Goal: Information Seeking & Learning: Find contact information

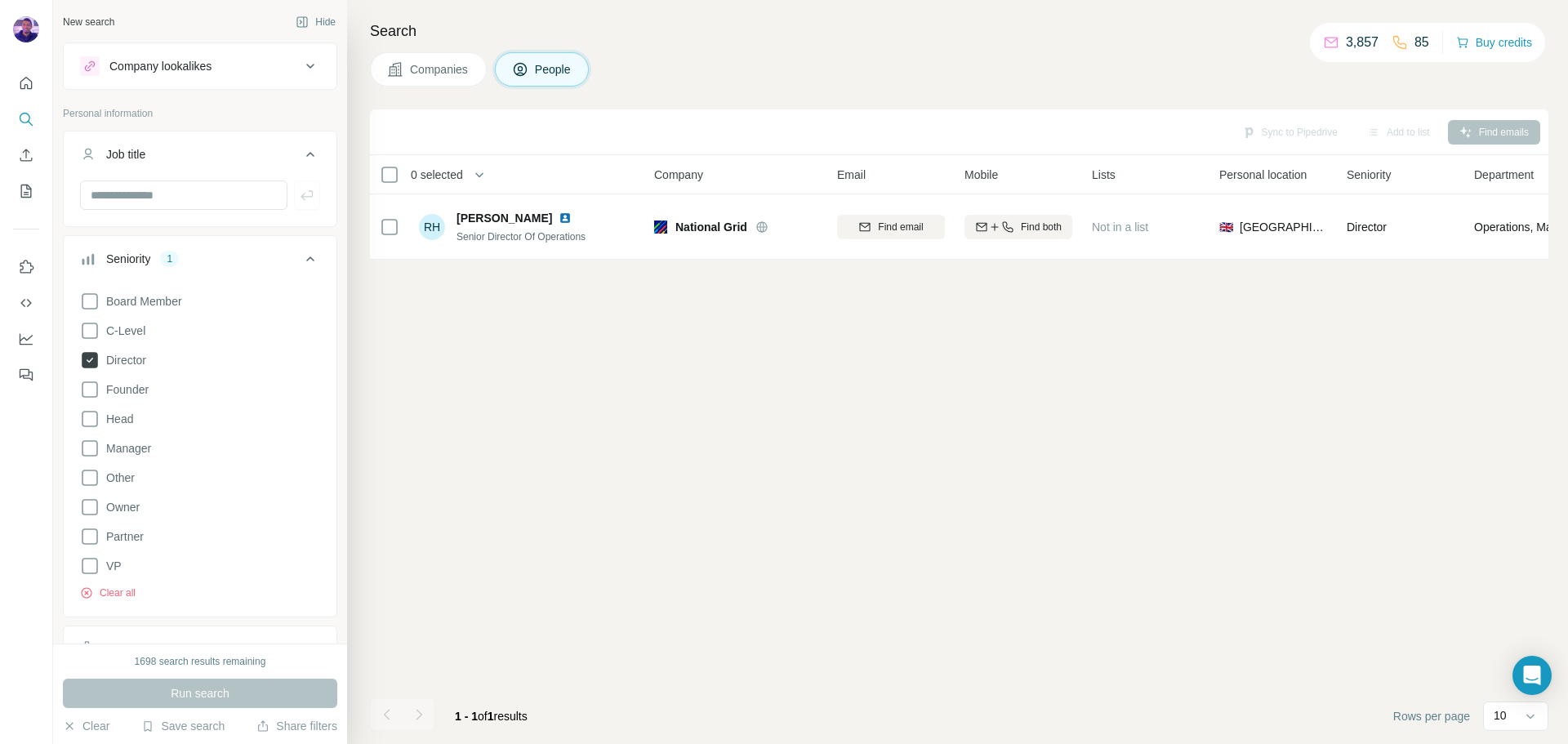
drag, startPoint x: 94, startPoint y: 362, endPoint x: 106, endPoint y: 362, distance: 12.0
click at [94, 362] on icon at bounding box center [90, 359] width 16 height 16
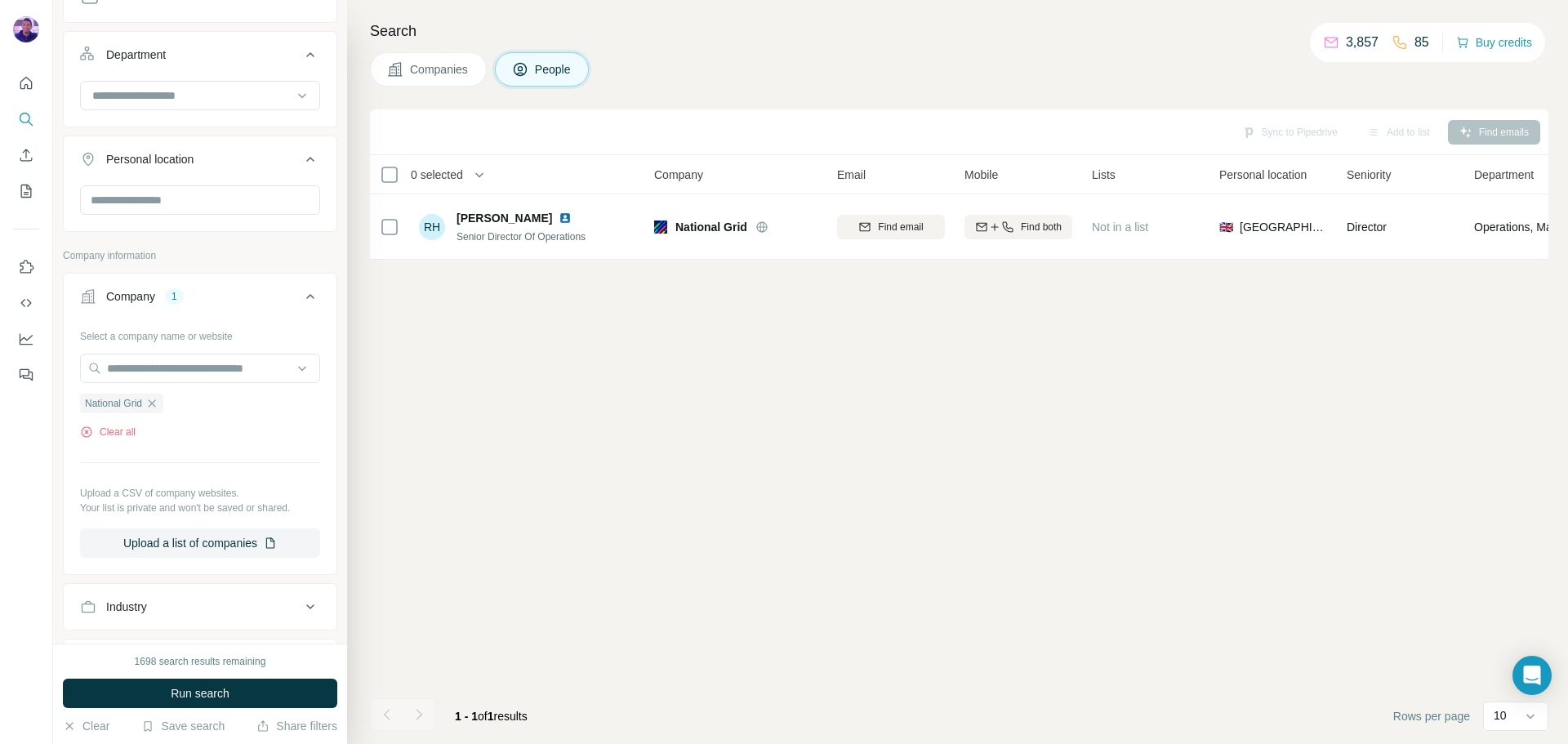
scroll to position [572, 0]
click at [158, 402] on icon "button" at bounding box center [153, 402] width 13 height 13
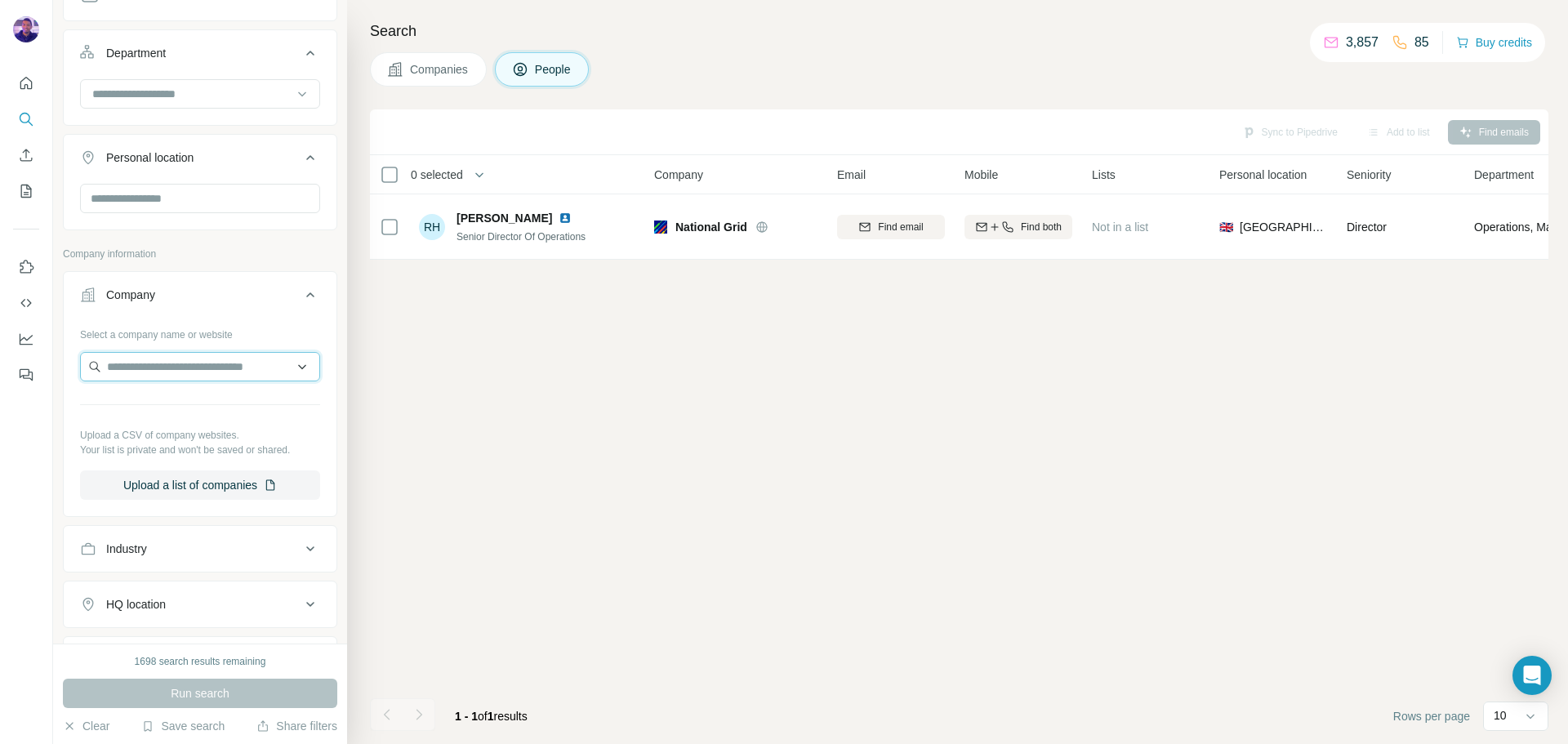
click at [163, 372] on input "text" at bounding box center [200, 366] width 240 height 30
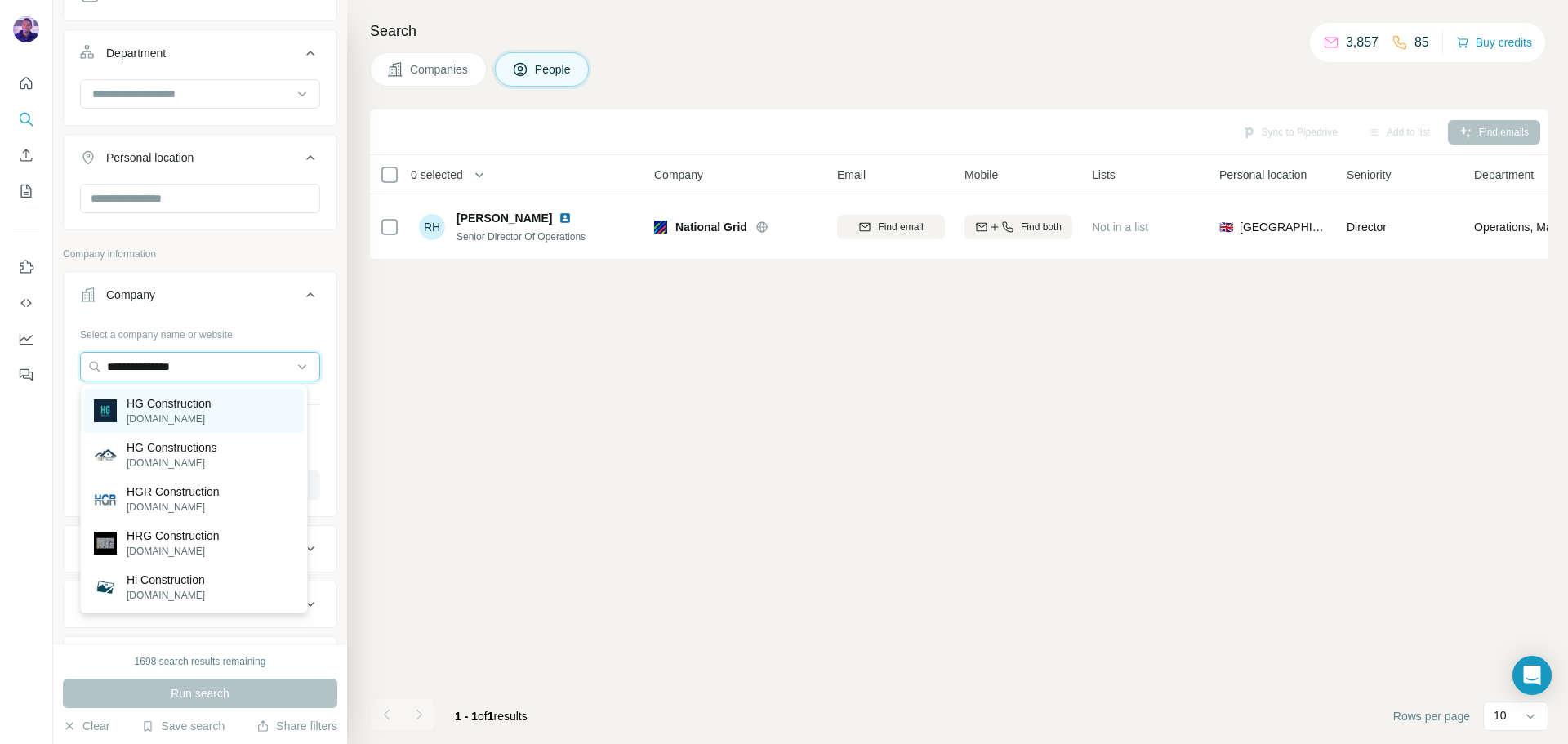
type input "**********"
click at [211, 396] on p "HG Construction" at bounding box center [169, 403] width 84 height 16
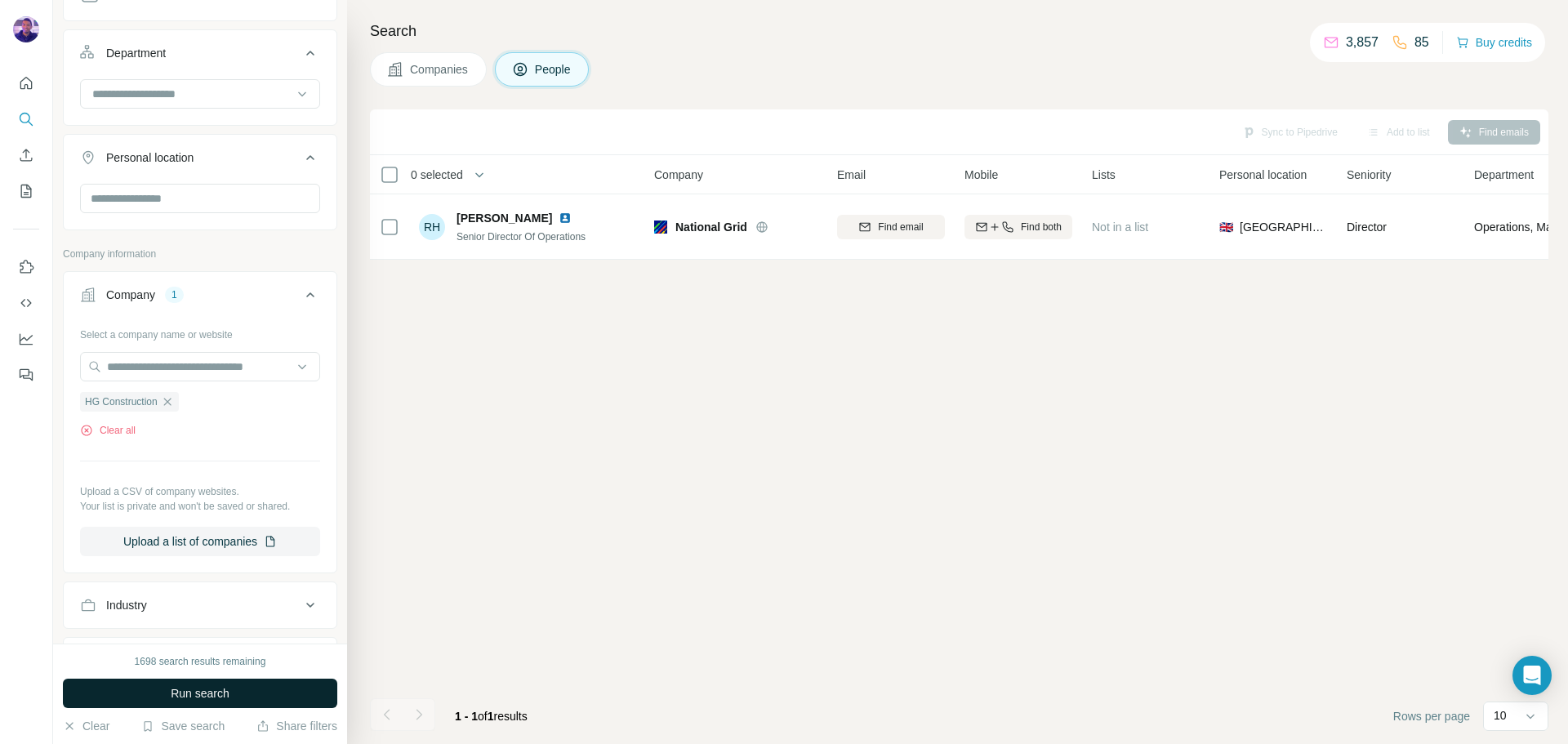
click at [274, 685] on button "Run search" at bounding box center [200, 693] width 275 height 30
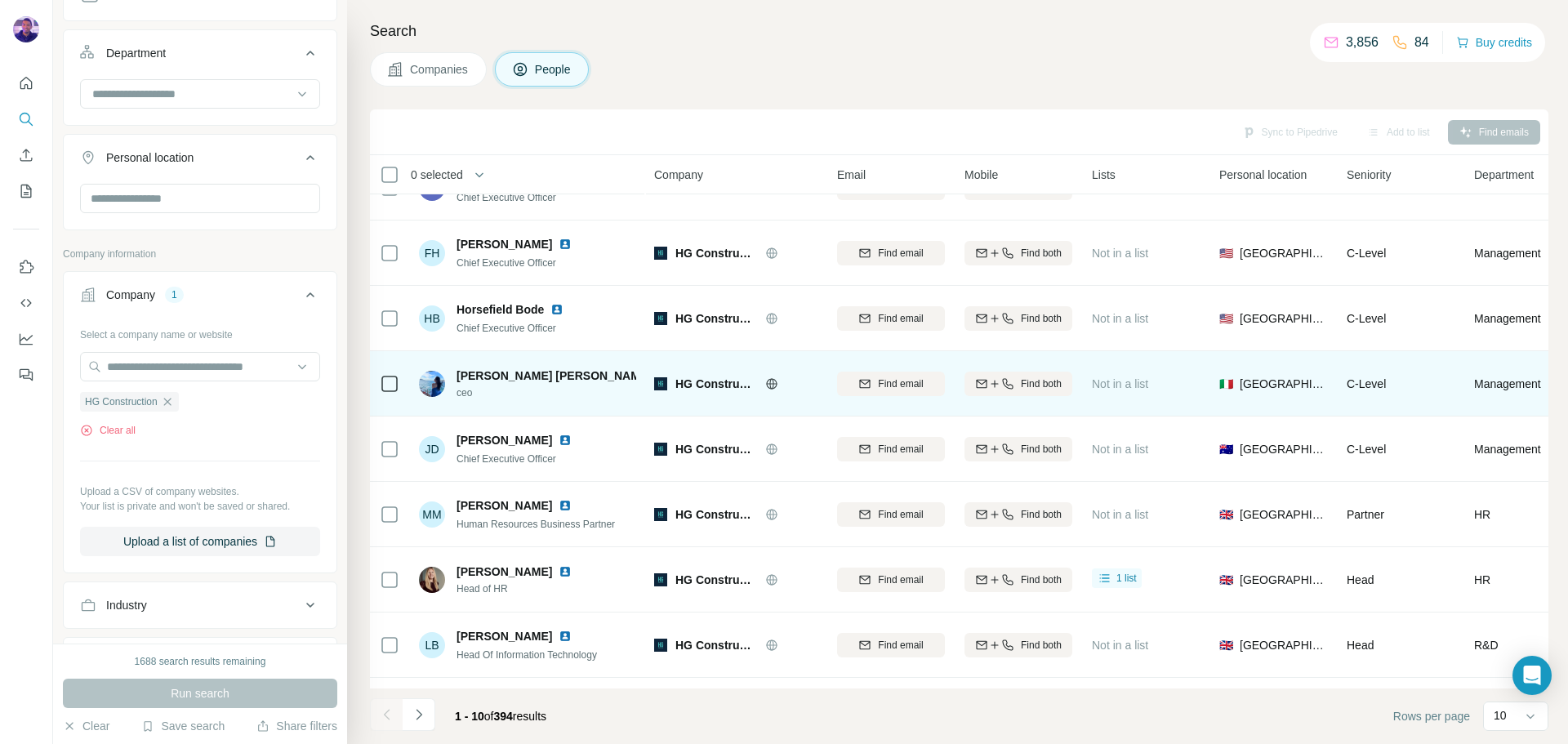
scroll to position [168, 0]
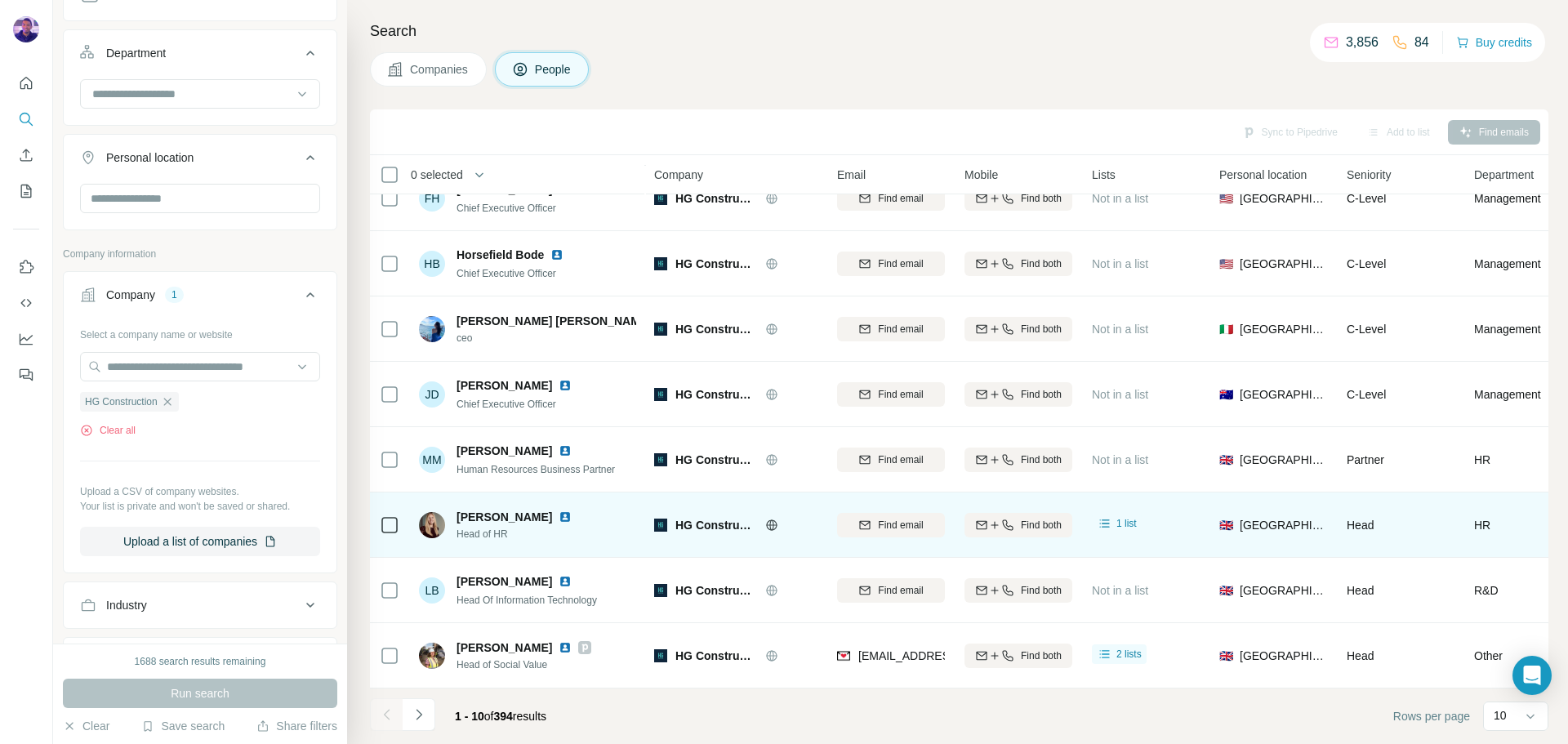
click at [559, 511] on img at bounding box center [565, 517] width 13 height 13
